Goal: Task Accomplishment & Management: Use online tool/utility

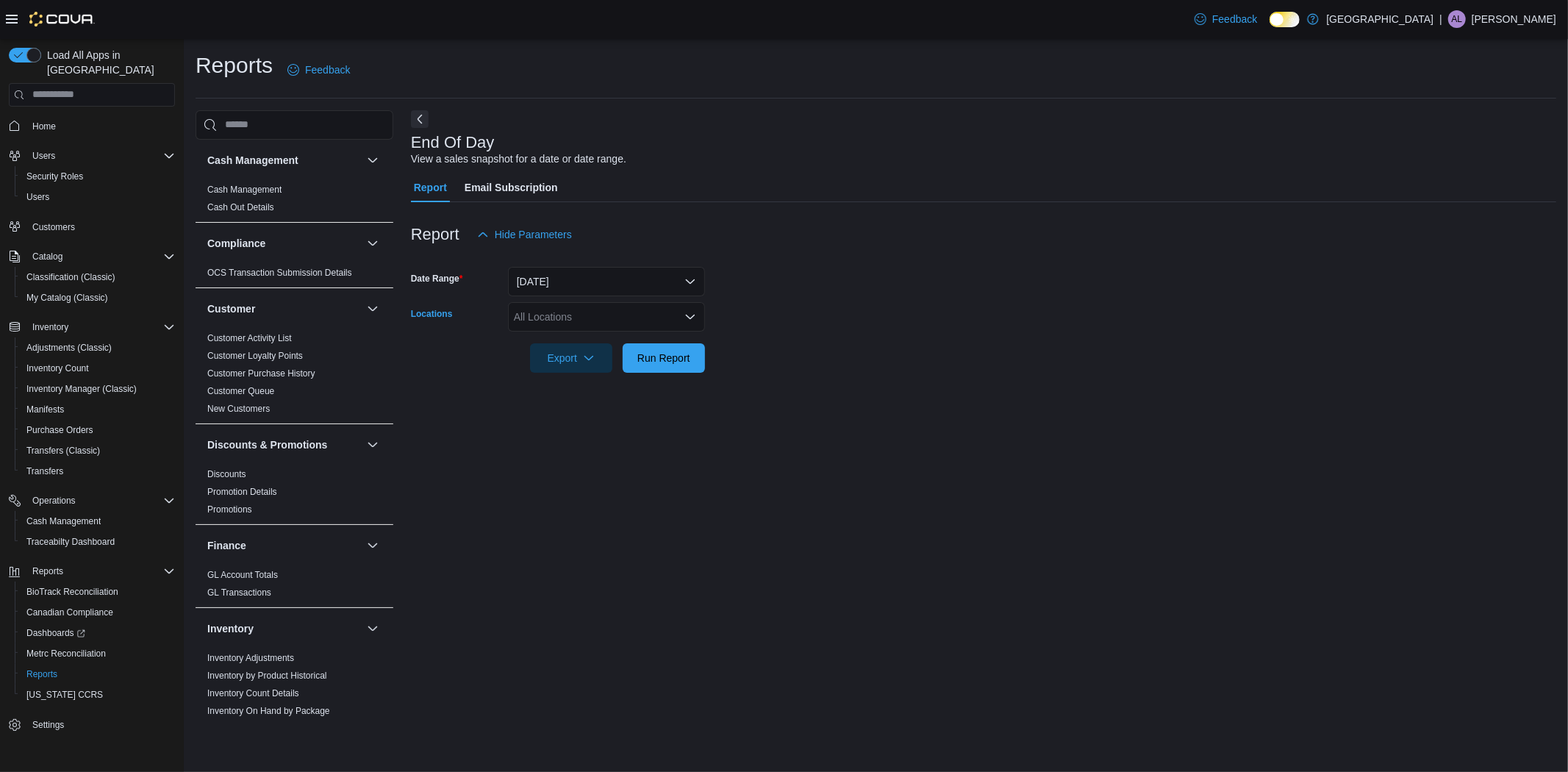
click at [628, 312] on div "All Locations" at bounding box center [606, 317] width 197 height 29
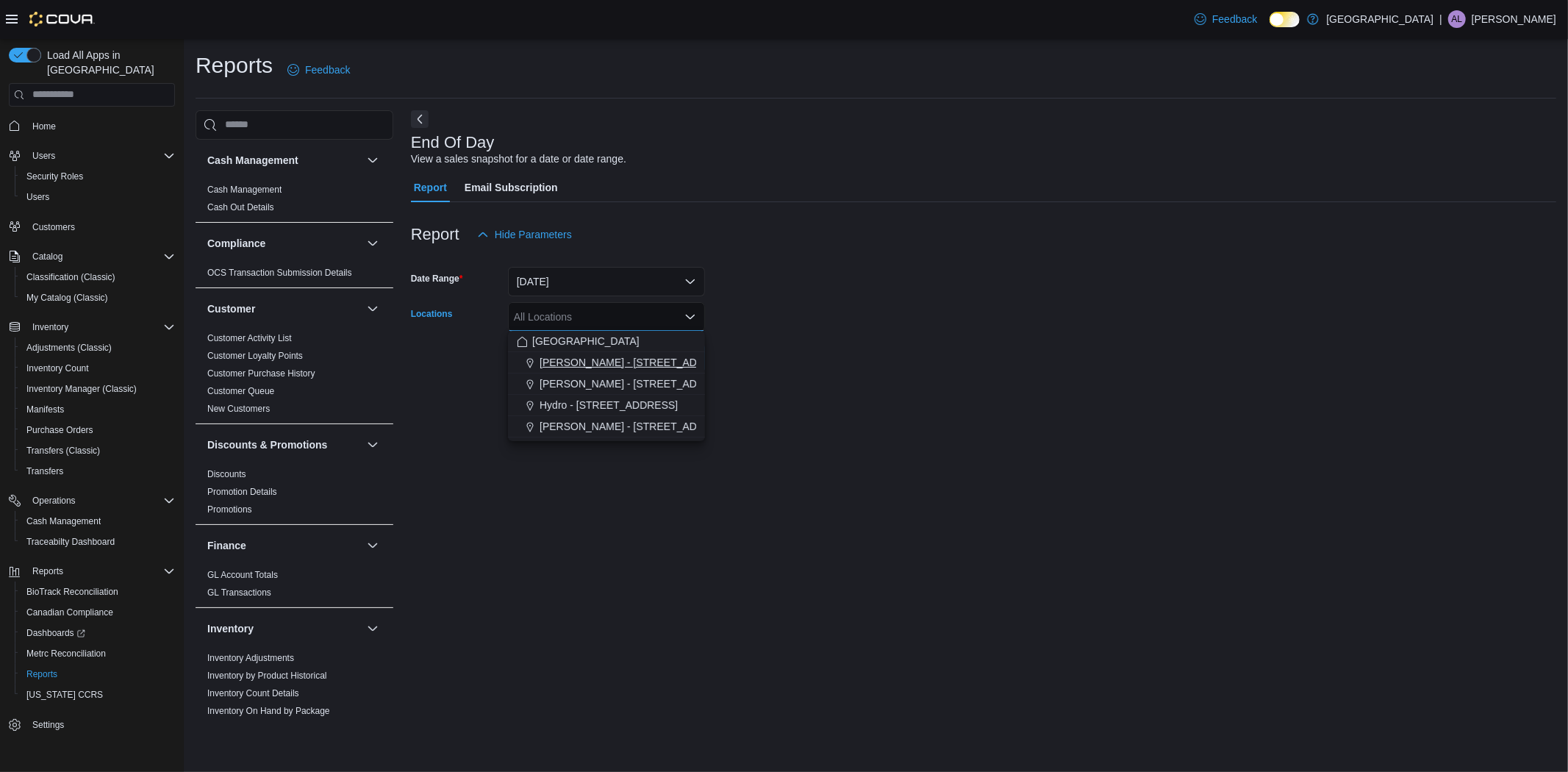
click at [620, 357] on span "[PERSON_NAME] - [STREET_ADDRESS][PERSON_NAME]" at bounding box center [679, 361] width 280 height 15
click at [875, 282] on form "Date Range [DATE] Locations [PERSON_NAME] - [STREET_ADDRESS][PERSON_NAME] Selec…" at bounding box center [984, 310] width 1145 height 123
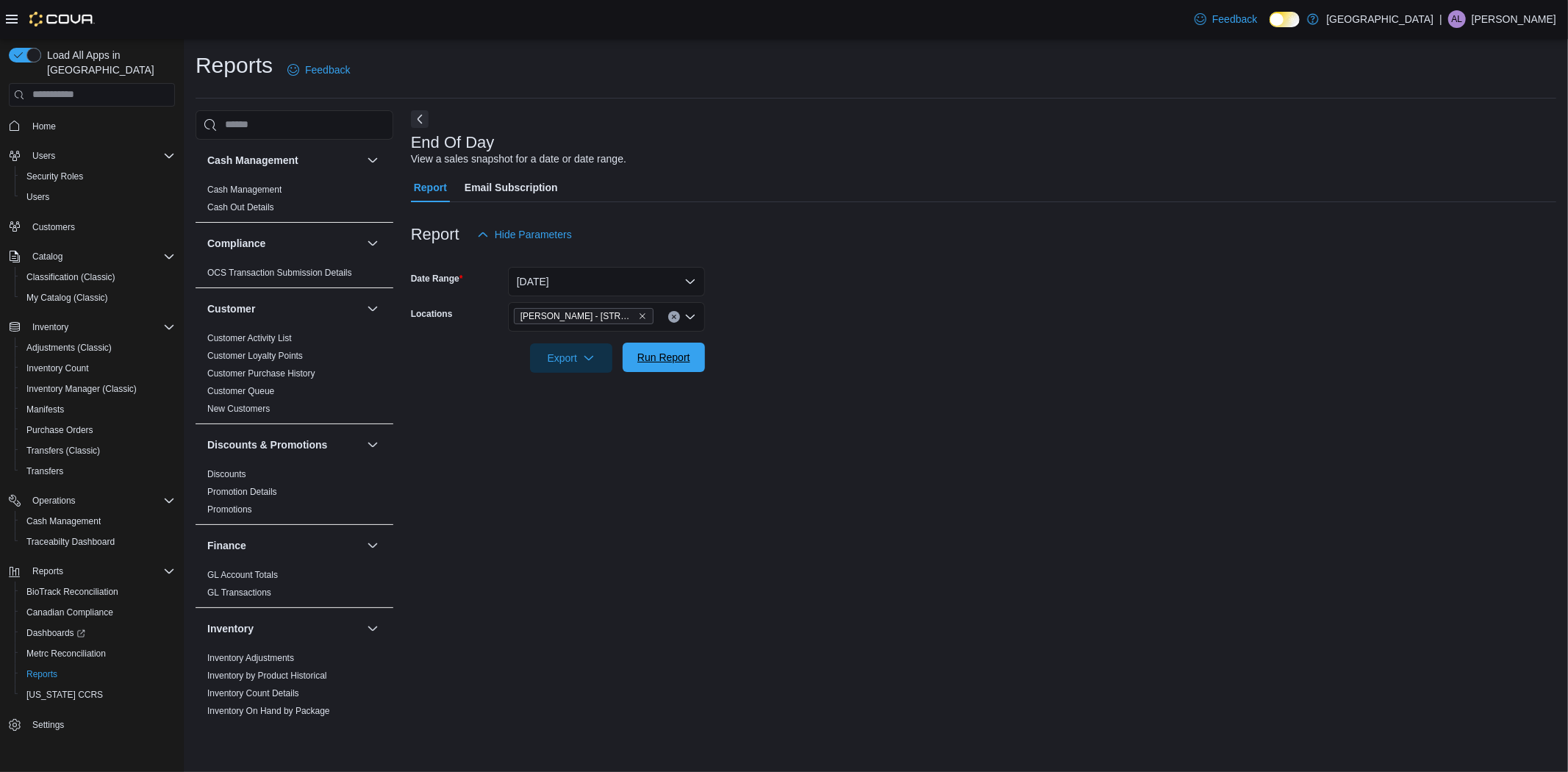
click at [681, 347] on span "Run Report" at bounding box center [664, 357] width 65 height 29
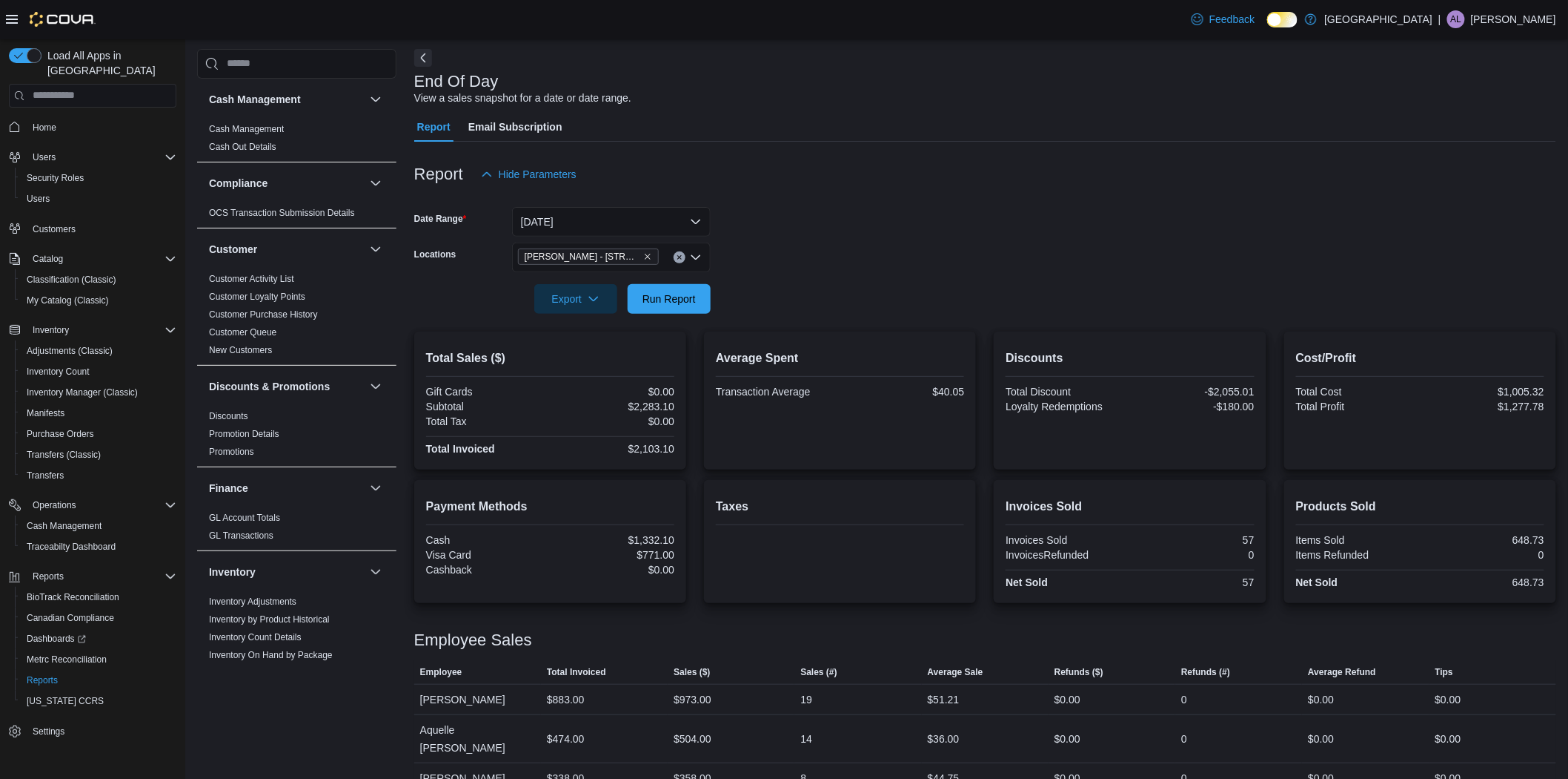
scroll to position [131, 0]
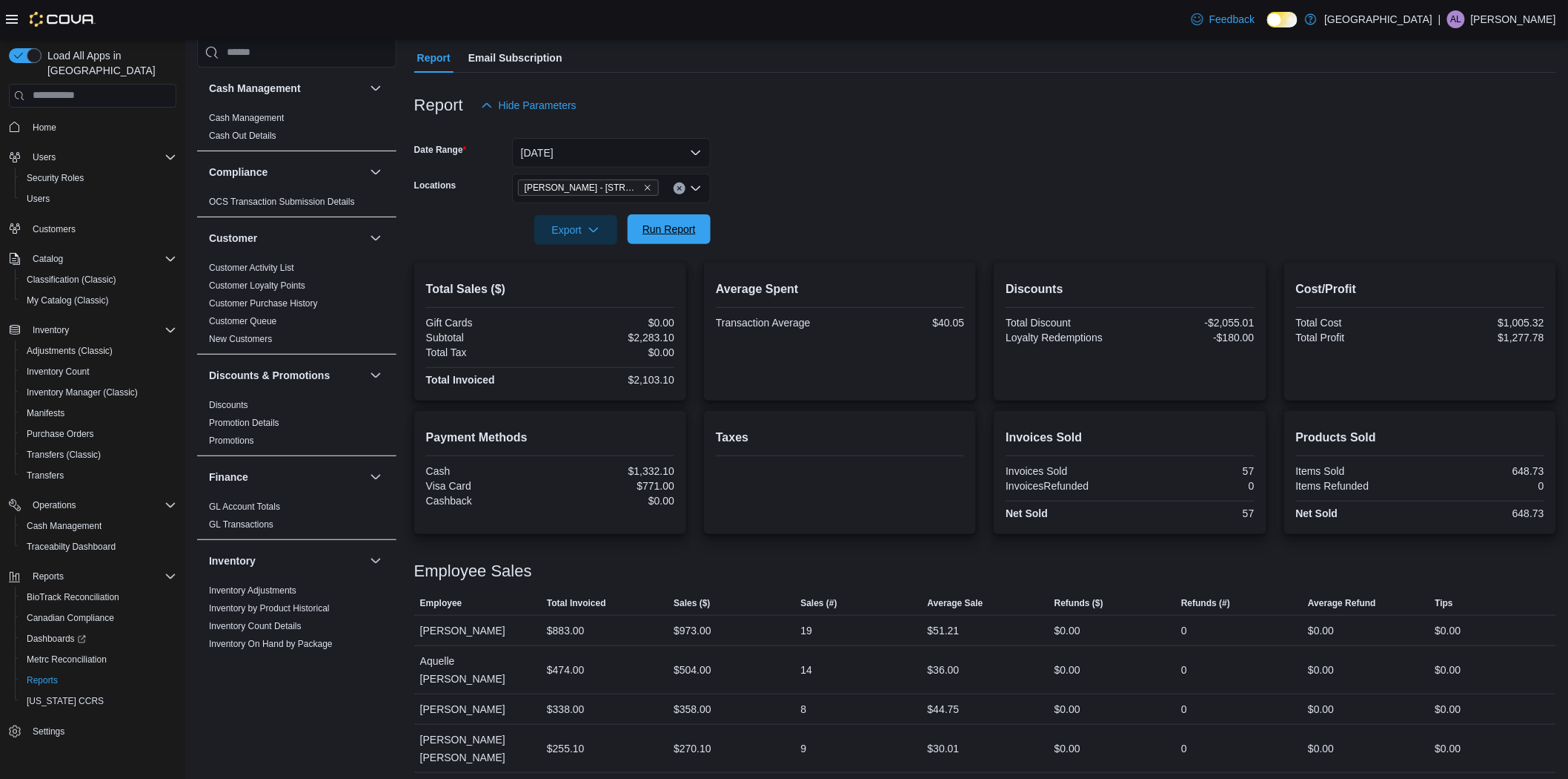
click at [660, 234] on span "Run Report" at bounding box center [669, 229] width 54 height 15
